Goal: Transaction & Acquisition: Purchase product/service

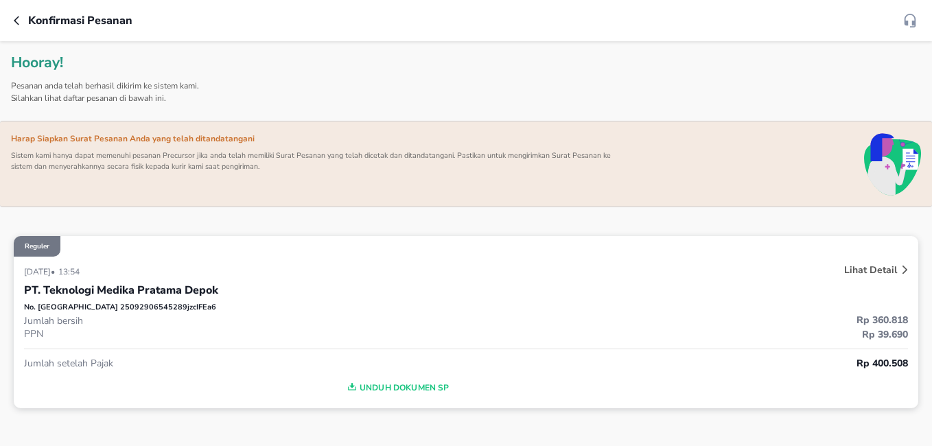
click at [15, 20] on icon "button" at bounding box center [16, 20] width 5 height 9
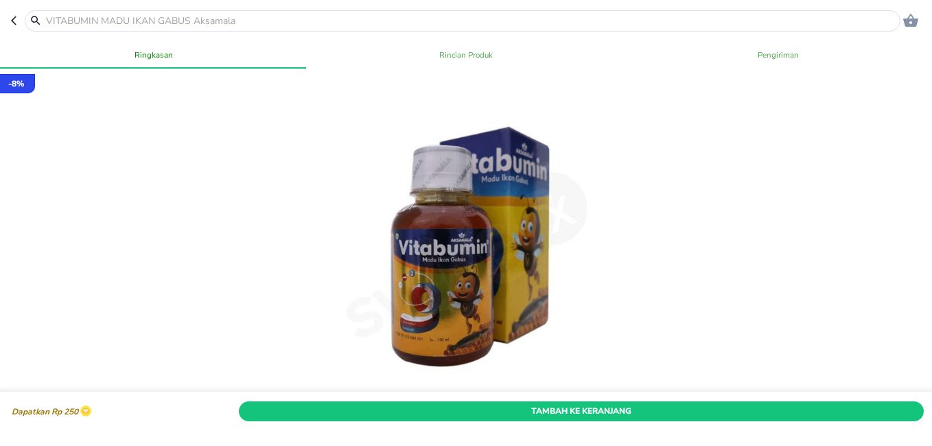
click at [172, 21] on input "text" at bounding box center [471, 21] width 853 height 14
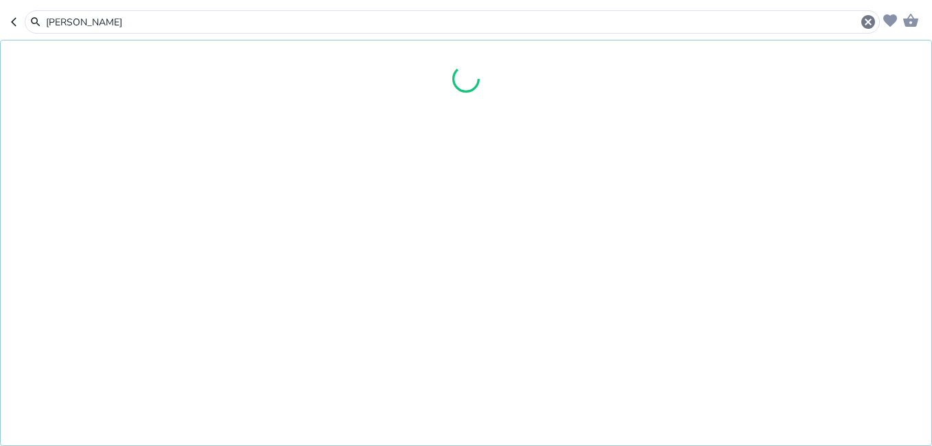
type input "ELIQ"
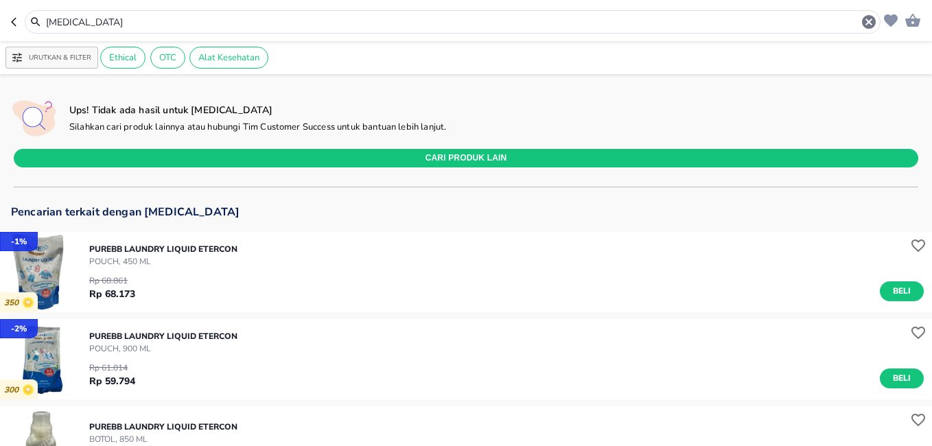
drag, startPoint x: 104, startPoint y: 23, endPoint x: -3, endPoint y: 25, distance: 106.5
click at [0, 0] on html "Halo Apotek Sendang Bunda, selamat datang! [MEDICAL_DATA] Urutkan & Filter Ethi…" at bounding box center [466, 0] width 932 height 0
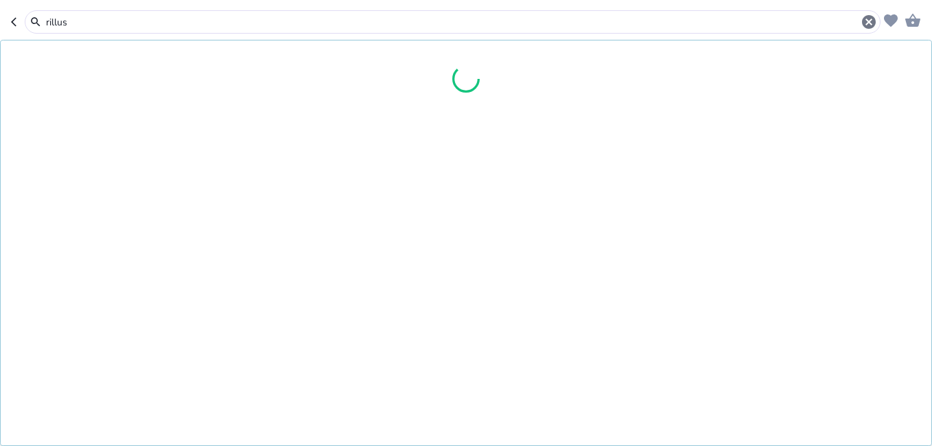
type input "rillus"
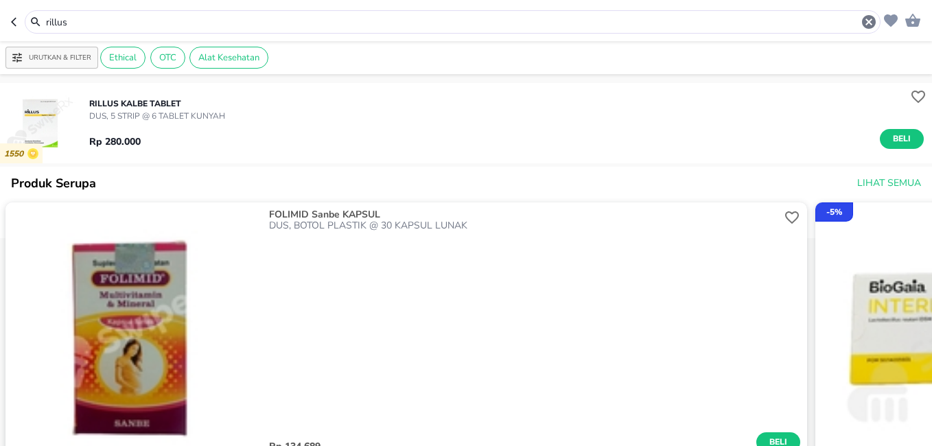
drag, startPoint x: 114, startPoint y: 23, endPoint x: -3, endPoint y: 1, distance: 118.8
click at [0, 0] on html "Halo Apotek Sendang Bunda, selamat datang! rillus Urutkan & Filter Ethical OTC …" at bounding box center [466, 0] width 932 height 0
click at [119, 106] on p "RILLUS Kalbe TABLET" at bounding box center [157, 104] width 136 height 12
